Goal: Task Accomplishment & Management: Use online tool/utility

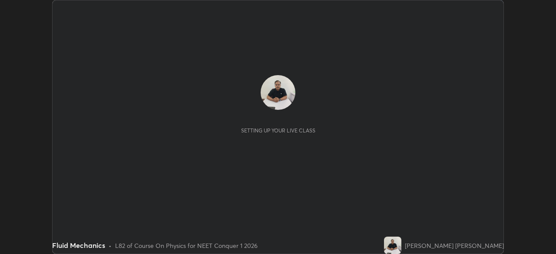
scroll to position [254, 556]
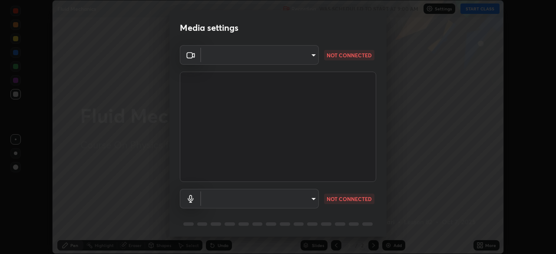
type input "d5d1096bb91751ddbc4e14a102c0e37309a205399cb77019be1f1076424a97fc"
type input "communications"
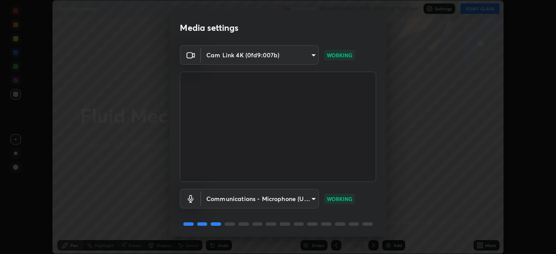
scroll to position [31, 0]
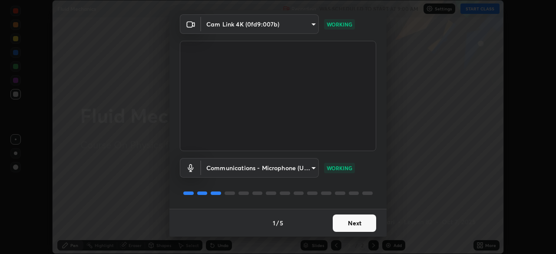
click at [362, 222] on button "Next" at bounding box center [354, 223] width 43 height 17
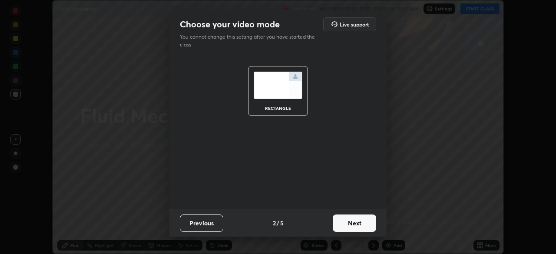
scroll to position [0, 0]
click at [362, 223] on button "Next" at bounding box center [354, 223] width 43 height 17
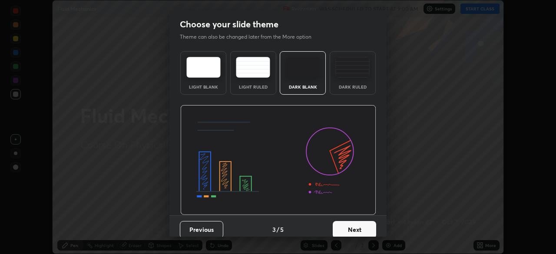
click at [363, 224] on button "Next" at bounding box center [354, 229] width 43 height 17
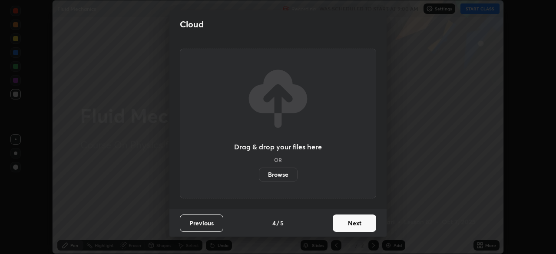
click at [364, 226] on button "Next" at bounding box center [354, 223] width 43 height 17
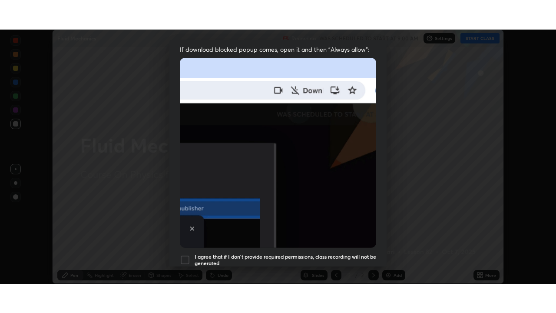
scroll to position [208, 0]
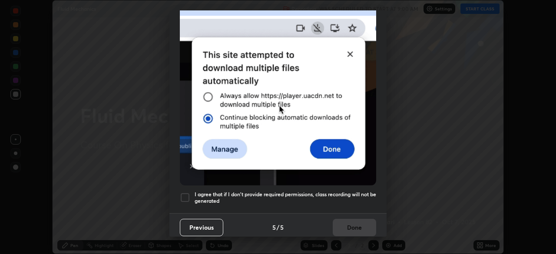
click at [362, 194] on h5 "I agree that if I don't provide required permissions, class recording will not …" at bounding box center [286, 197] width 182 height 13
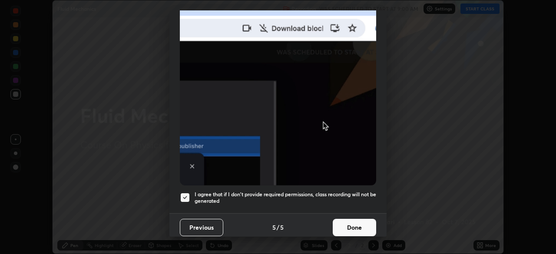
click at [364, 219] on button "Done" at bounding box center [354, 227] width 43 height 17
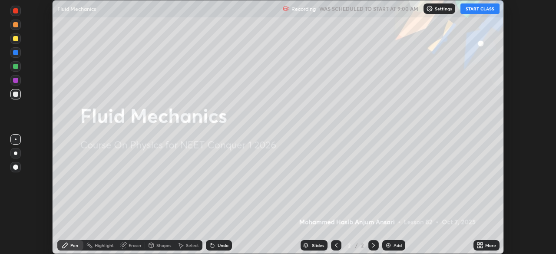
click at [482, 13] on button "START CLASS" at bounding box center [480, 8] width 39 height 10
click at [480, 246] on icon at bounding box center [479, 247] width 2 height 2
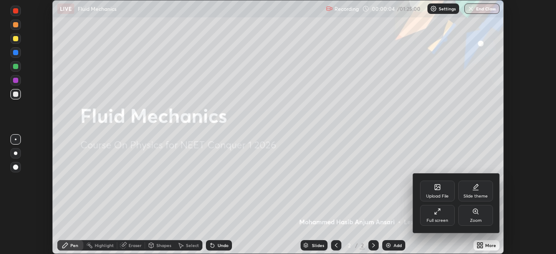
click at [442, 219] on div "Full screen" at bounding box center [438, 221] width 22 height 4
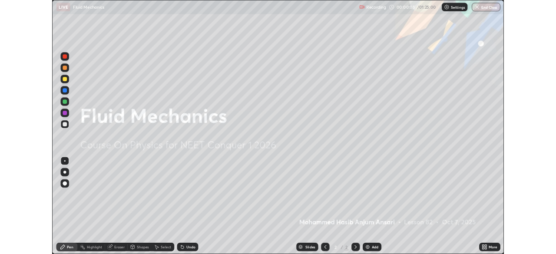
scroll to position [313, 556]
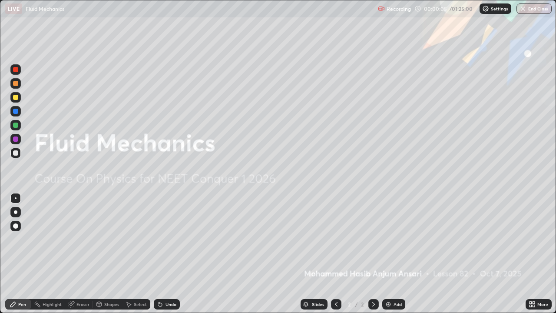
click at [389, 254] on img at bounding box center [388, 304] width 7 height 7
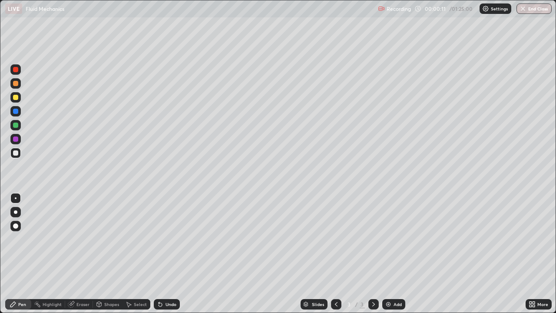
click at [17, 73] on div at bounding box center [15, 69] width 10 height 10
click at [168, 254] on div "Undo" at bounding box center [171, 304] width 11 height 4
click at [169, 254] on div "Undo" at bounding box center [171, 304] width 11 height 4
click at [171, 254] on div "Undo" at bounding box center [171, 304] width 11 height 4
click at [15, 212] on div at bounding box center [15, 211] width 3 height 3
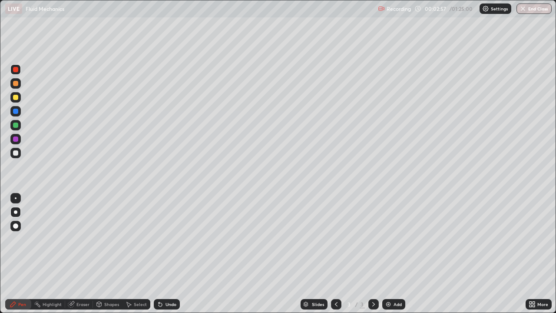
click at [17, 154] on div at bounding box center [15, 152] width 5 height 5
click at [169, 254] on div "Undo" at bounding box center [171, 304] width 11 height 4
click at [172, 254] on div "Undo" at bounding box center [167, 304] width 26 height 10
click at [172, 254] on div "Undo" at bounding box center [171, 304] width 11 height 4
click at [175, 254] on div "Undo" at bounding box center [167, 304] width 26 height 10
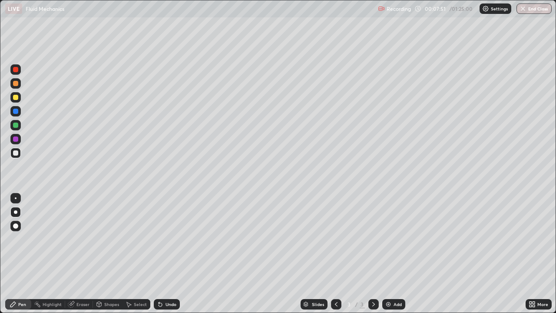
click at [170, 254] on div "Undo" at bounding box center [171, 304] width 11 height 4
click at [88, 254] on div "Eraser" at bounding box center [82, 304] width 13 height 4
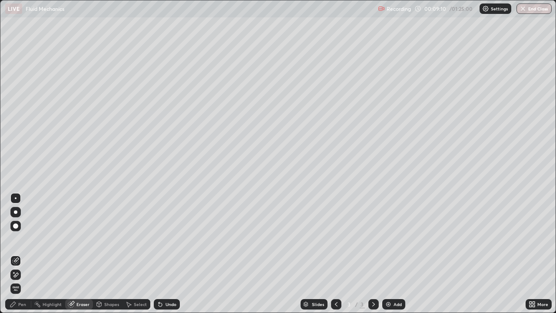
click at [24, 254] on div "Pen" at bounding box center [22, 304] width 8 height 4
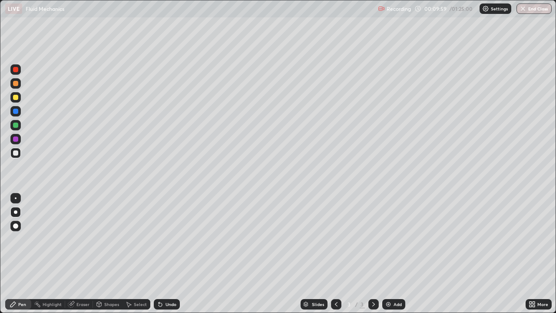
click at [85, 254] on div "Eraser" at bounding box center [82, 304] width 13 height 4
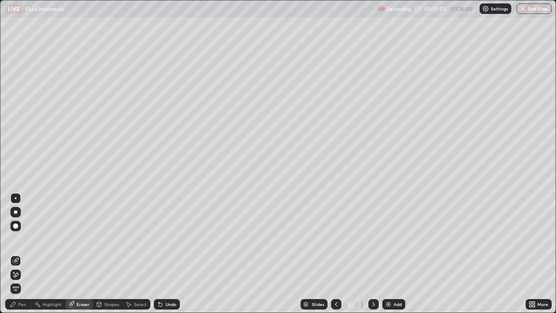
click at [23, 254] on div "Pen" at bounding box center [22, 304] width 8 height 4
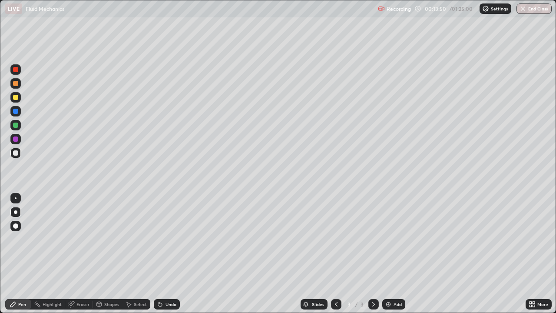
click at [385, 254] on img at bounding box center [388, 304] width 7 height 7
click at [83, 254] on div "Eraser" at bounding box center [82, 304] width 13 height 4
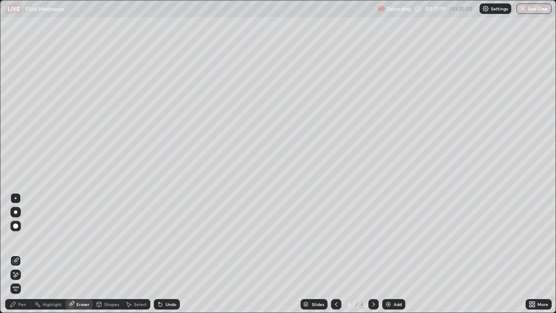
click at [24, 254] on div "Pen" at bounding box center [22, 304] width 8 height 4
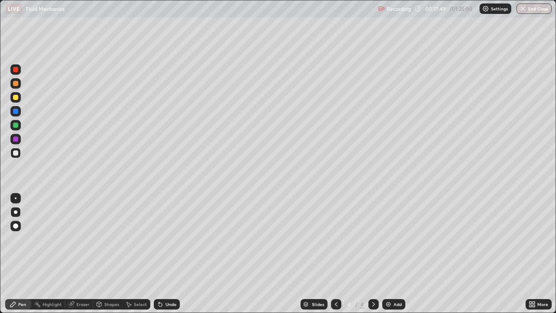
click at [170, 254] on div "Undo" at bounding box center [167, 304] width 26 height 10
click at [169, 254] on div "Undo" at bounding box center [171, 304] width 11 height 4
click at [170, 254] on div "Undo" at bounding box center [171, 304] width 11 height 4
click at [167, 254] on div "Undo" at bounding box center [167, 304] width 26 height 10
click at [77, 254] on div "Eraser" at bounding box center [82, 304] width 13 height 4
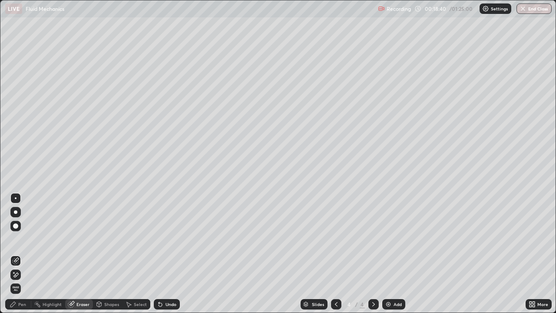
click at [22, 254] on div "Pen" at bounding box center [22, 304] width 8 height 4
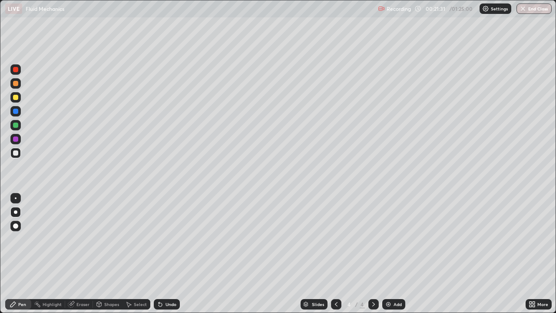
click at [175, 254] on div "Undo" at bounding box center [171, 304] width 11 height 4
click at [168, 254] on div "Undo" at bounding box center [171, 304] width 11 height 4
click at [386, 254] on img at bounding box center [388, 304] width 7 height 7
click at [166, 254] on div "Undo" at bounding box center [171, 304] width 11 height 4
click at [170, 254] on div "Undo" at bounding box center [167, 304] width 26 height 10
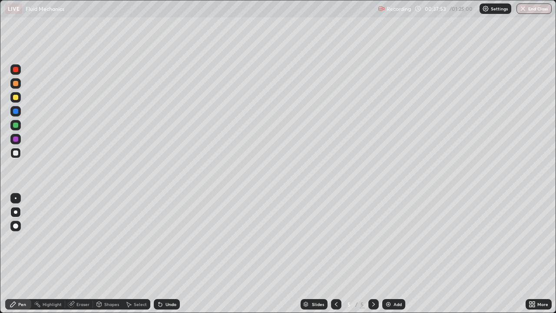
click at [534, 254] on icon at bounding box center [534, 303] width 2 height 2
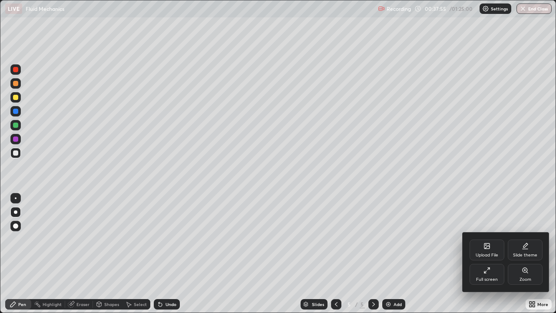
click at [494, 252] on div "Upload File" at bounding box center [487, 249] width 35 height 21
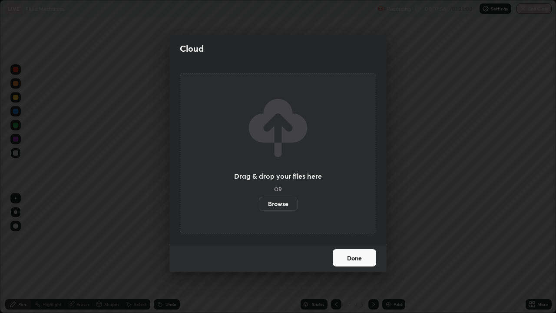
click at [281, 207] on label "Browse" at bounding box center [278, 204] width 39 height 14
click at [259, 207] on input "Browse" at bounding box center [259, 204] width 0 height 14
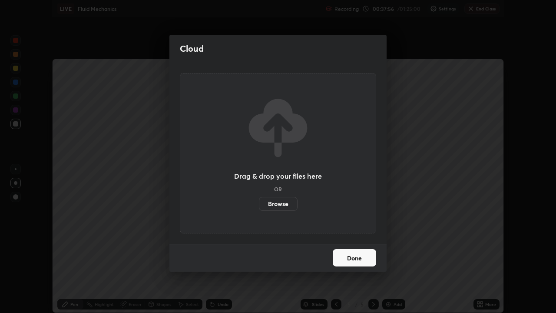
scroll to position [43201, 42899]
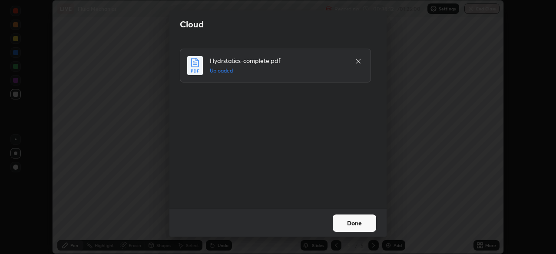
click at [352, 223] on button "Done" at bounding box center [354, 223] width 43 height 17
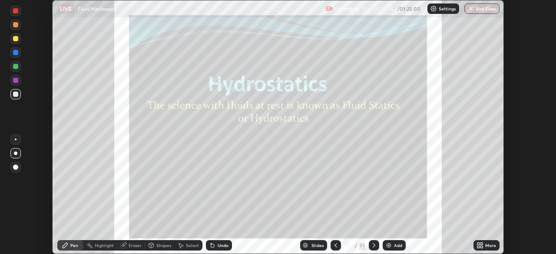
click at [377, 245] on div at bounding box center [374, 245] width 10 height 10
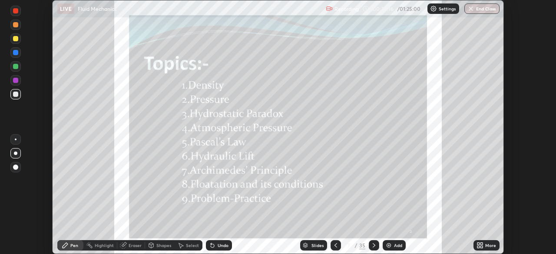
click at [377, 242] on div at bounding box center [374, 245] width 10 height 10
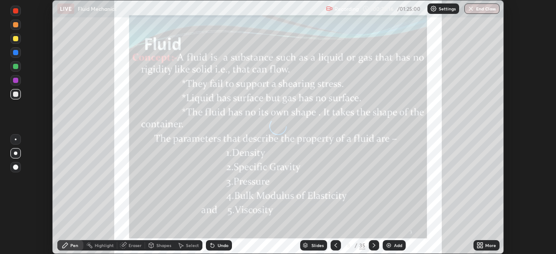
click at [377, 242] on div at bounding box center [374, 245] width 10 height 10
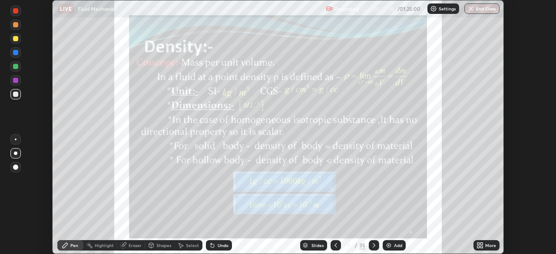
click at [373, 246] on icon at bounding box center [374, 245] width 7 height 7
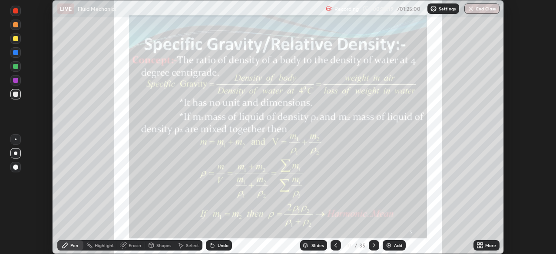
click at [373, 246] on icon at bounding box center [374, 245] width 7 height 7
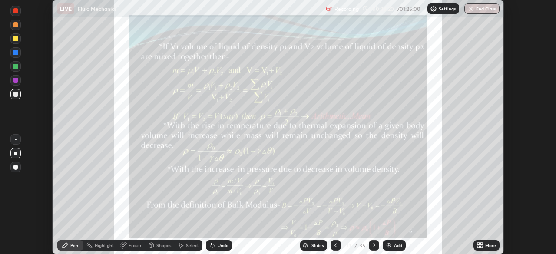
click at [373, 246] on icon at bounding box center [374, 245] width 7 height 7
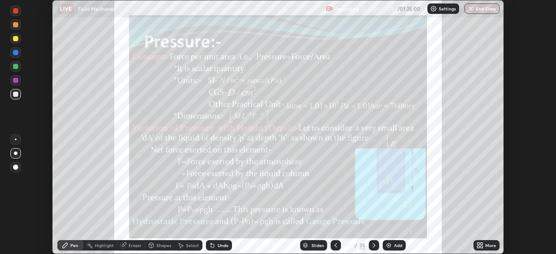
click at [374, 247] on icon at bounding box center [374, 245] width 7 height 7
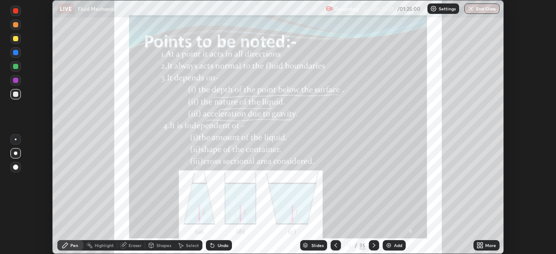
click at [373, 246] on icon at bounding box center [374, 245] width 7 height 7
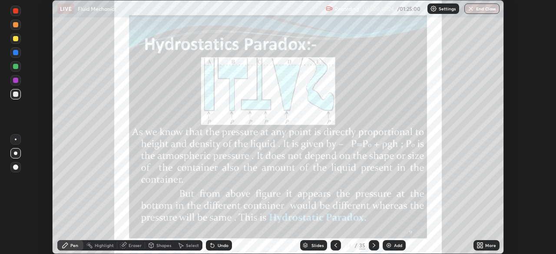
click at [373, 246] on icon at bounding box center [374, 245] width 7 height 7
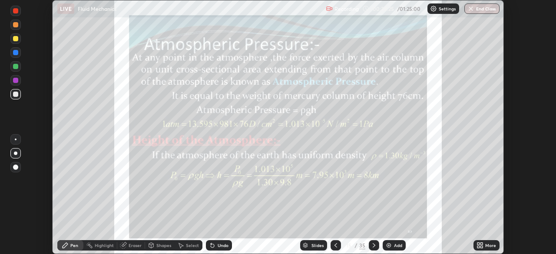
click at [373, 246] on icon at bounding box center [374, 245] width 7 height 7
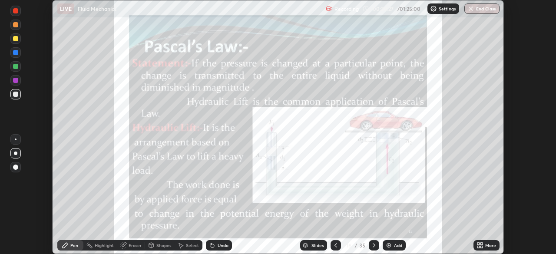
click at [373, 246] on icon at bounding box center [374, 245] width 7 height 7
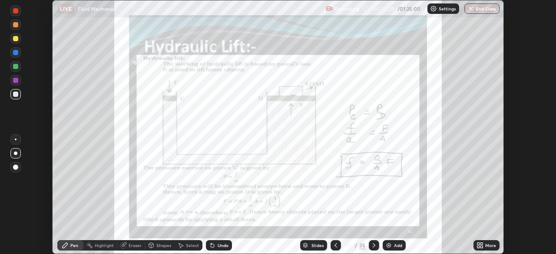
click at [373, 246] on icon at bounding box center [374, 245] width 7 height 7
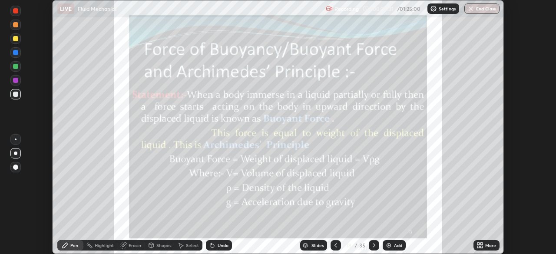
click at [373, 246] on icon at bounding box center [374, 245] width 7 height 7
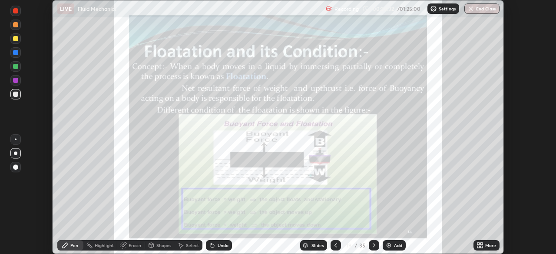
click at [374, 244] on icon at bounding box center [374, 245] width 7 height 7
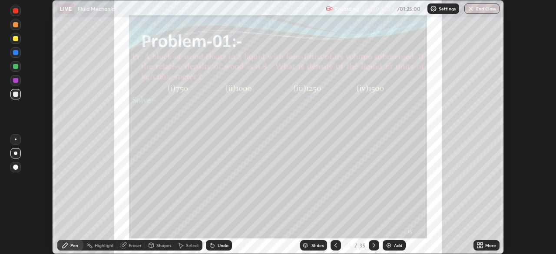
click at [374, 244] on icon at bounding box center [374, 245] width 7 height 7
click at [374, 245] on icon at bounding box center [374, 245] width 7 height 7
click at [373, 246] on icon at bounding box center [374, 245] width 7 height 7
click at [374, 245] on icon at bounding box center [374, 245] width 3 height 4
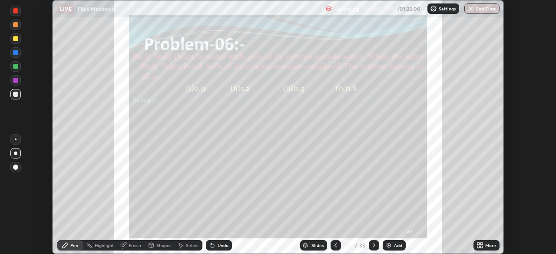
click at [373, 246] on icon at bounding box center [374, 245] width 7 height 7
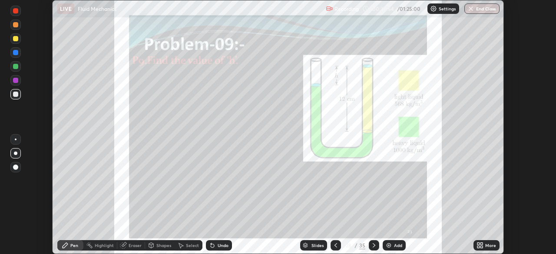
click at [482, 246] on icon at bounding box center [482, 247] width 2 height 2
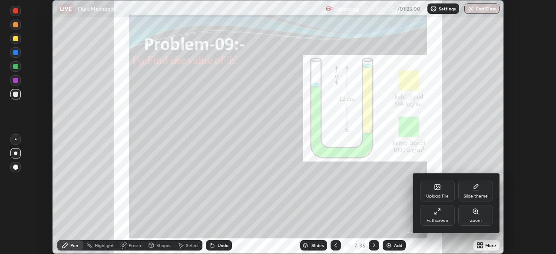
click at [478, 217] on div "Zoom" at bounding box center [475, 215] width 35 height 21
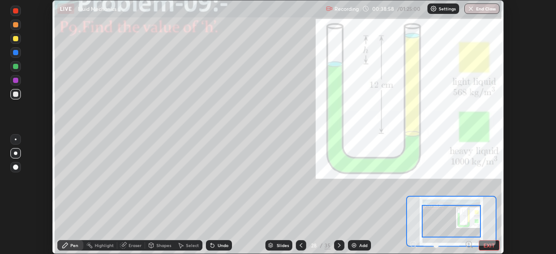
click at [488, 245] on button "EXIT" at bounding box center [489, 245] width 21 height 10
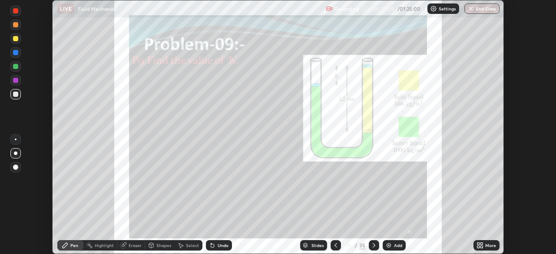
click at [479, 244] on icon at bounding box center [479, 244] width 2 height 2
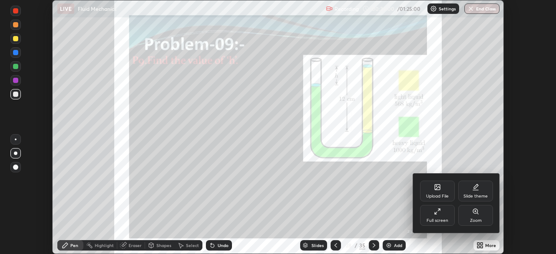
click at [445, 219] on div "Full screen" at bounding box center [438, 221] width 22 height 4
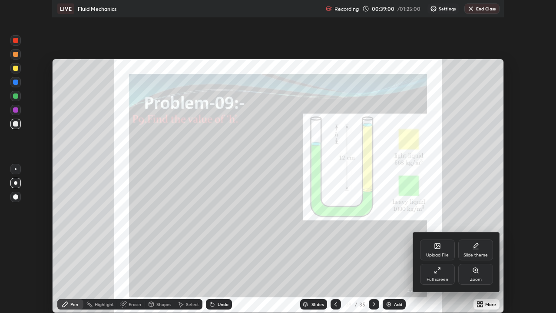
scroll to position [313, 556]
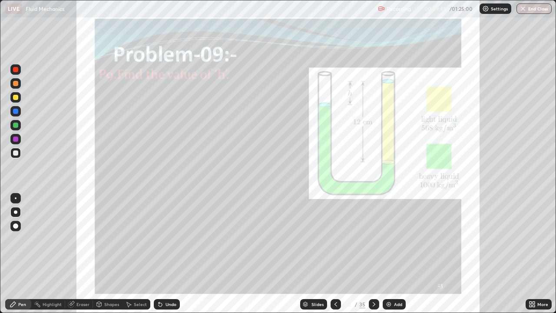
click at [173, 254] on div "Undo" at bounding box center [171, 304] width 11 height 4
click at [17, 115] on div at bounding box center [15, 111] width 10 height 10
click at [170, 254] on div "Undo" at bounding box center [171, 304] width 11 height 4
click at [168, 254] on div "Undo" at bounding box center [167, 304] width 26 height 10
click at [167, 254] on div "Undo" at bounding box center [167, 304] width 26 height 10
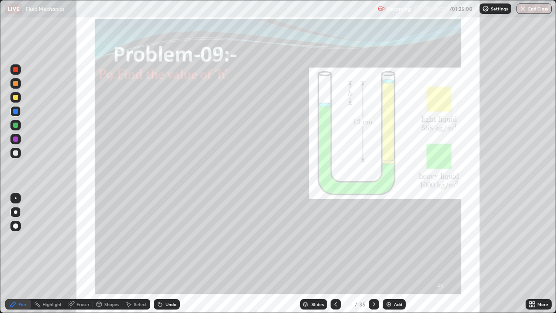
click at [164, 254] on div "Undo" at bounding box center [167, 304] width 26 height 10
click at [163, 254] on div "Undo" at bounding box center [167, 304] width 26 height 10
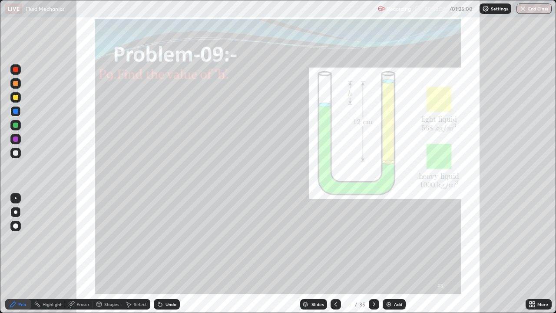
click at [163, 254] on div "Undo" at bounding box center [167, 304] width 26 height 10
click at [161, 254] on div "Undo" at bounding box center [165, 303] width 30 height 17
click at [173, 254] on div "Undo" at bounding box center [167, 304] width 26 height 10
click at [86, 254] on div "Eraser" at bounding box center [82, 304] width 13 height 4
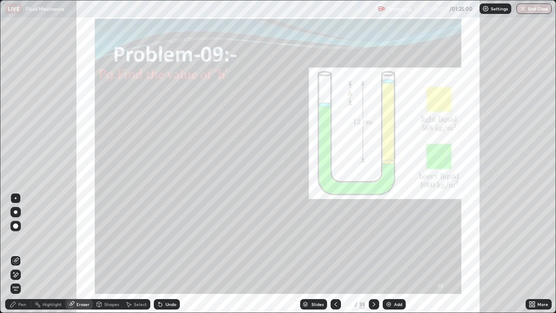
click at [23, 254] on div "Pen" at bounding box center [22, 304] width 8 height 4
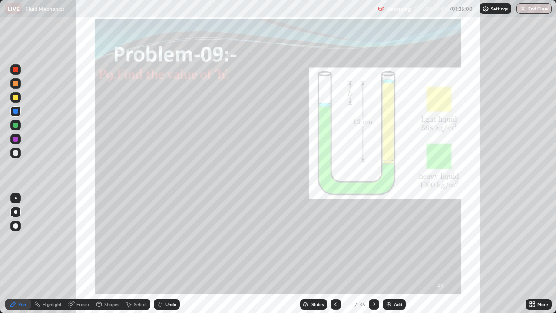
click at [78, 254] on div "Eraser" at bounding box center [82, 304] width 13 height 4
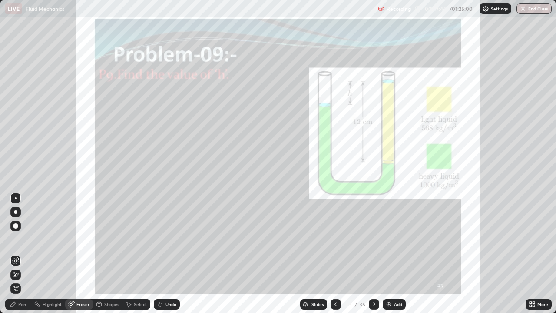
click at [23, 254] on div "Pen" at bounding box center [22, 304] width 8 height 4
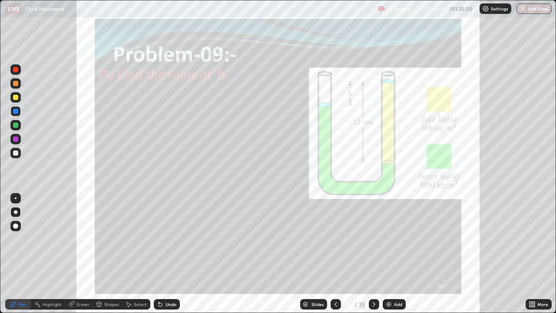
click at [374, 254] on icon at bounding box center [374, 304] width 3 height 4
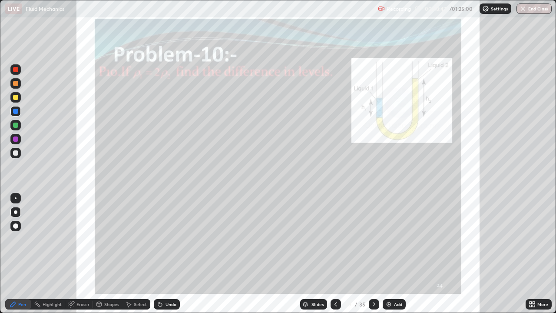
click at [336, 254] on icon at bounding box center [336, 304] width 3 height 4
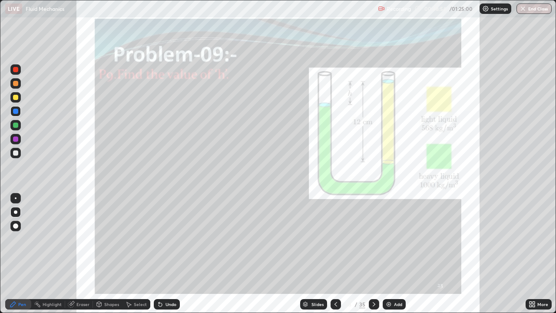
click at [136, 254] on div "Select" at bounding box center [140, 304] width 13 height 4
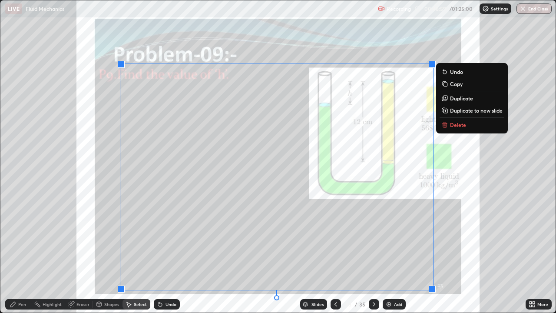
click at [457, 125] on p "Delete" at bounding box center [458, 124] width 16 height 7
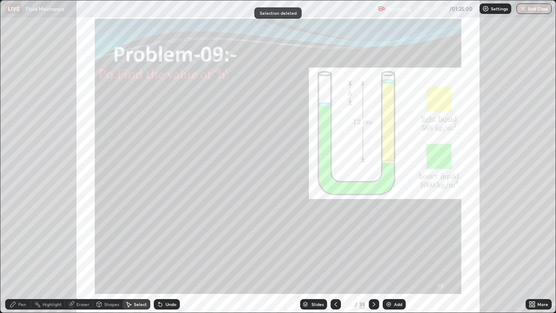
click at [373, 254] on icon at bounding box center [374, 304] width 7 height 7
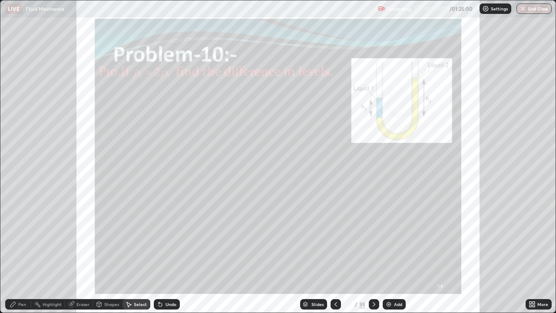
click at [25, 254] on div "Pen" at bounding box center [22, 304] width 8 height 4
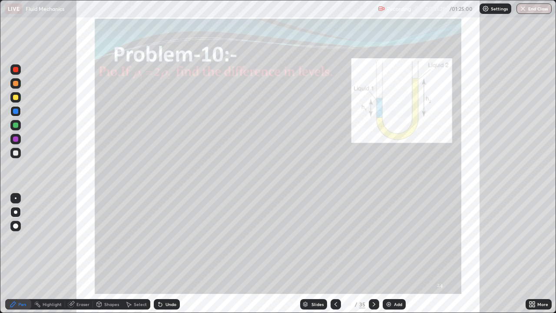
click at [87, 254] on div "Eraser" at bounding box center [79, 304] width 28 height 10
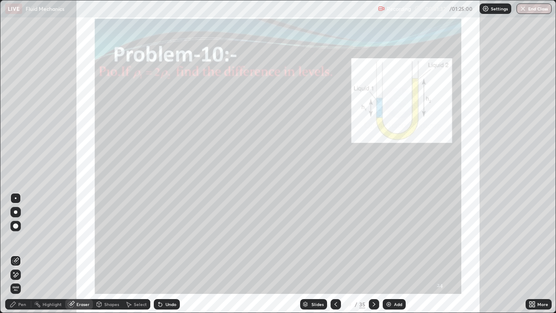
click at [26, 254] on div "Pen" at bounding box center [22, 304] width 8 height 4
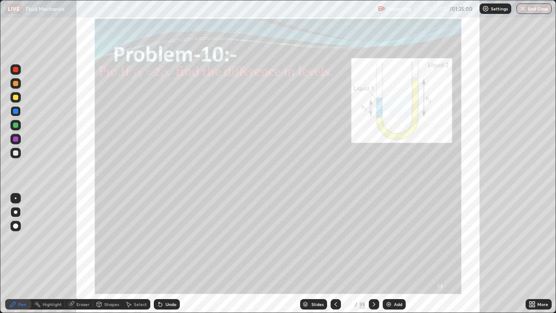
click at [373, 254] on icon at bounding box center [374, 304] width 7 height 7
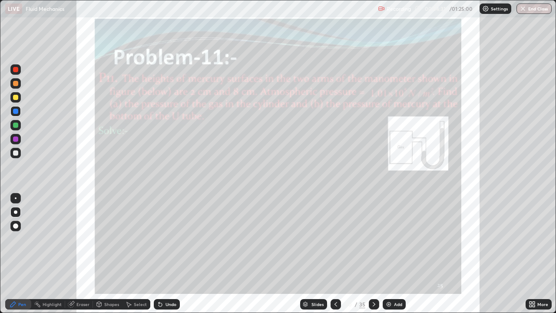
click at [173, 254] on div "Undo" at bounding box center [167, 304] width 26 height 10
click at [169, 254] on div "Undo" at bounding box center [171, 304] width 11 height 4
click at [170, 254] on div "Undo" at bounding box center [171, 304] width 11 height 4
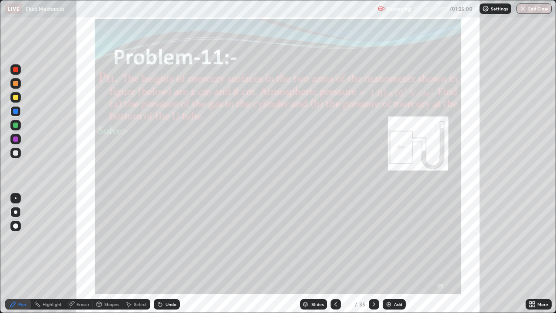
click at [172, 254] on div "Undo" at bounding box center [171, 304] width 11 height 4
click at [174, 254] on div "Undo" at bounding box center [167, 304] width 26 height 10
click at [169, 254] on div "Undo" at bounding box center [167, 304] width 26 height 10
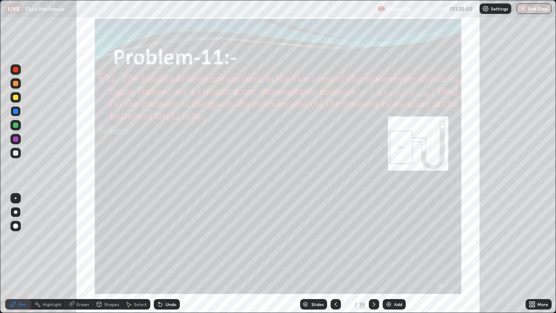
click at [88, 254] on div "Eraser" at bounding box center [82, 304] width 13 height 4
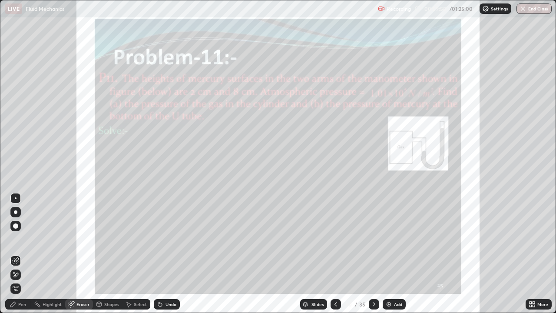
click at [29, 254] on div "Pen" at bounding box center [18, 304] width 26 height 10
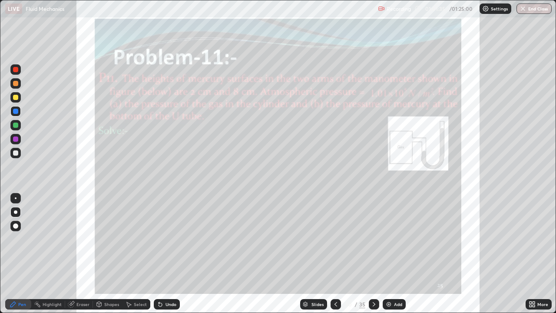
click at [372, 254] on icon at bounding box center [374, 304] width 7 height 7
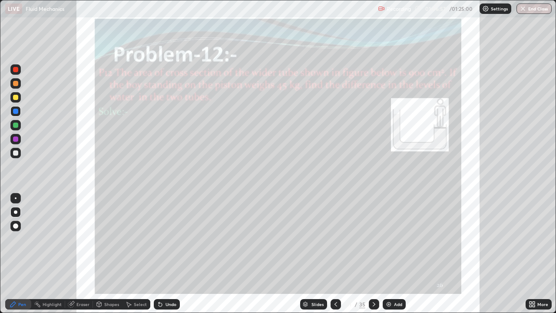
click at [85, 254] on div "Eraser" at bounding box center [82, 304] width 13 height 4
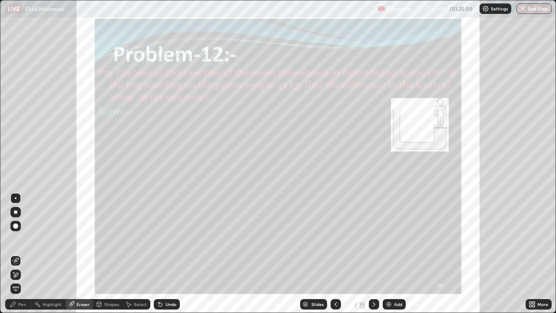
click at [27, 254] on div "Pen" at bounding box center [18, 304] width 26 height 10
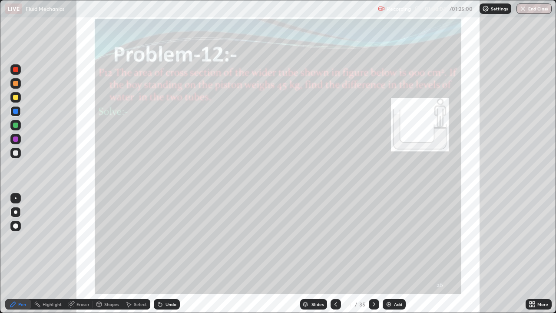
click at [376, 254] on icon at bounding box center [374, 304] width 7 height 7
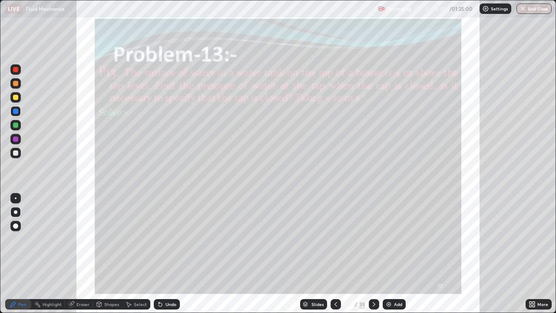
click at [373, 254] on icon at bounding box center [374, 304] width 7 height 7
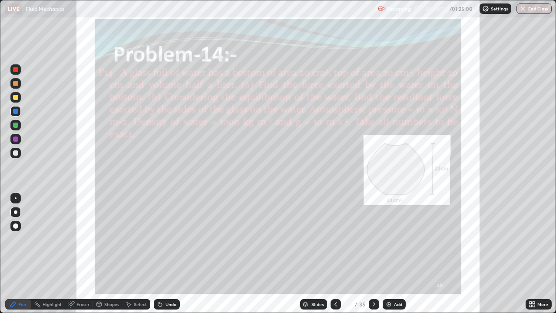
click at [373, 254] on icon at bounding box center [374, 304] width 7 height 7
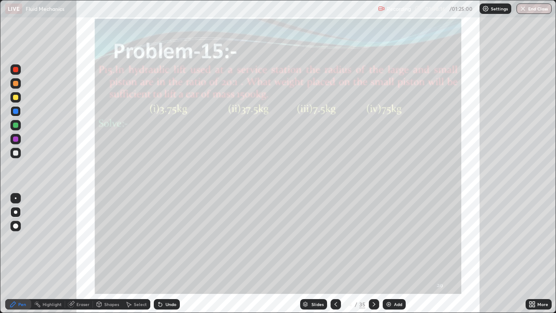
click at [373, 254] on icon at bounding box center [374, 304] width 7 height 7
click at [373, 254] on div at bounding box center [374, 304] width 10 height 10
click at [388, 254] on img at bounding box center [388, 304] width 7 height 7
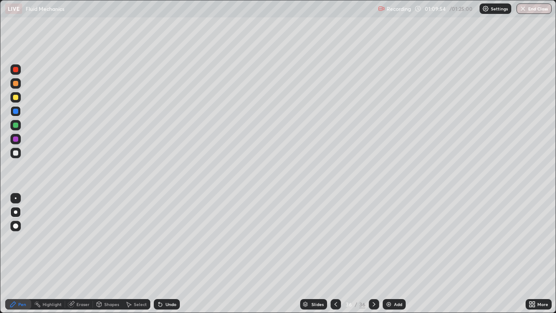
click at [16, 71] on div at bounding box center [15, 69] width 5 height 5
click at [17, 156] on div at bounding box center [15, 153] width 10 height 10
click at [81, 254] on div "Eraser" at bounding box center [82, 304] width 13 height 4
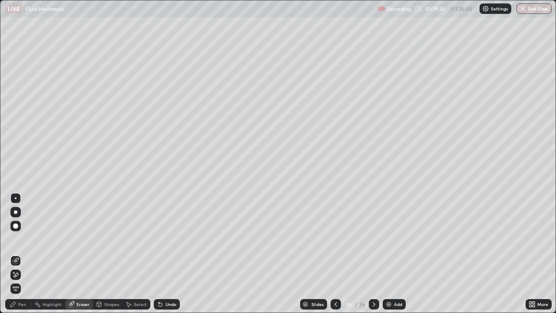
click at [15, 254] on icon at bounding box center [12, 304] width 5 height 5
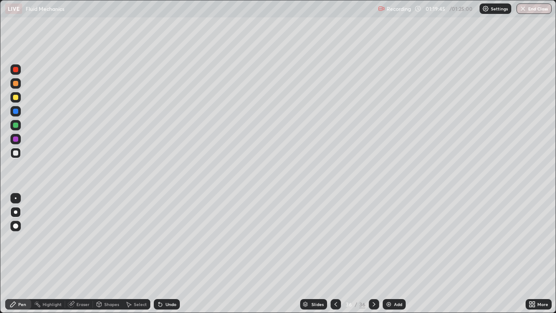
click at [538, 9] on button "End Class" at bounding box center [534, 8] width 35 height 10
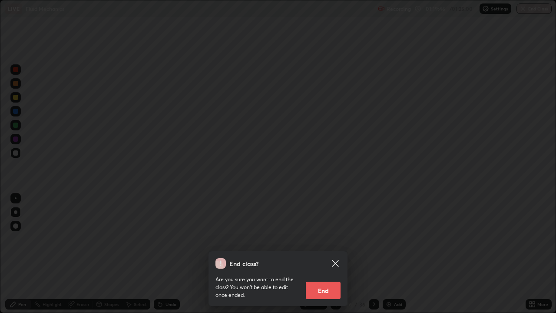
click at [334, 254] on button "End" at bounding box center [323, 290] width 35 height 17
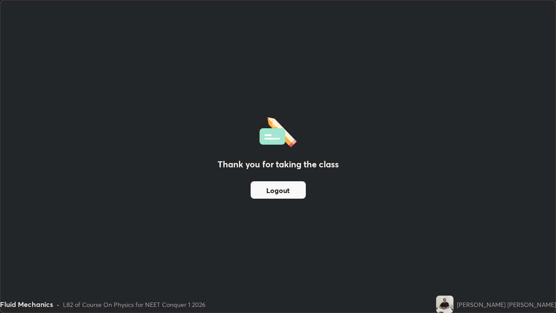
click at [294, 194] on button "Logout" at bounding box center [278, 189] width 55 height 17
click at [290, 195] on button "Logout" at bounding box center [278, 189] width 55 height 17
click at [289, 193] on button "Logout" at bounding box center [278, 189] width 55 height 17
click at [286, 193] on button "Logout" at bounding box center [278, 189] width 55 height 17
